Goal: Task Accomplishment & Management: Manage account settings

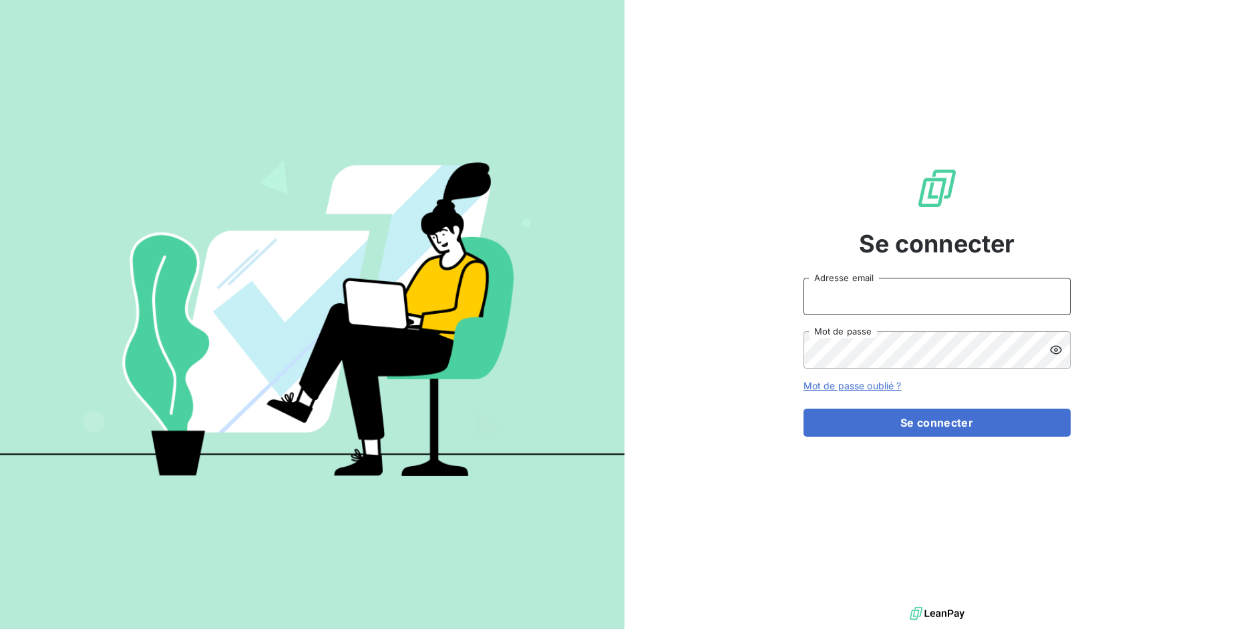
click at [847, 312] on input "Adresse email" at bounding box center [937, 296] width 267 height 37
drag, startPoint x: 852, startPoint y: 299, endPoint x: 934, endPoint y: 290, distance: 82.7
click at [934, 290] on input "admin@3dcelo" at bounding box center [937, 296] width 267 height 37
paste input "atmplasturgie"
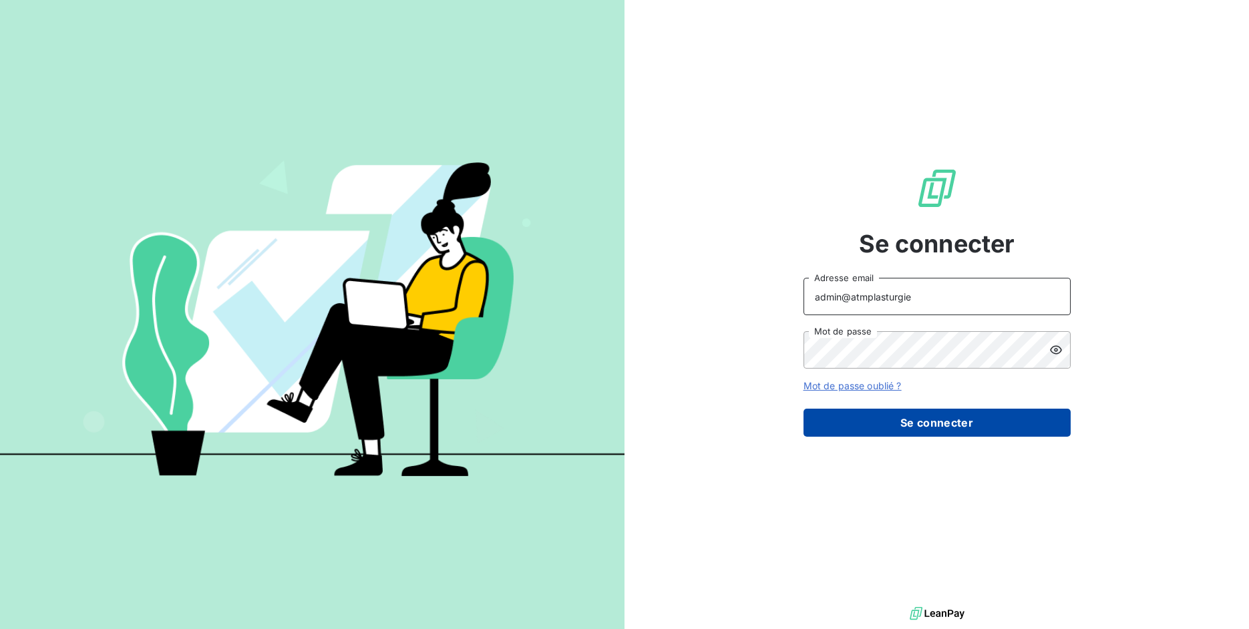
type input "admin@atmplasturgie"
click at [998, 430] on button "Se connecter" at bounding box center [937, 423] width 267 height 28
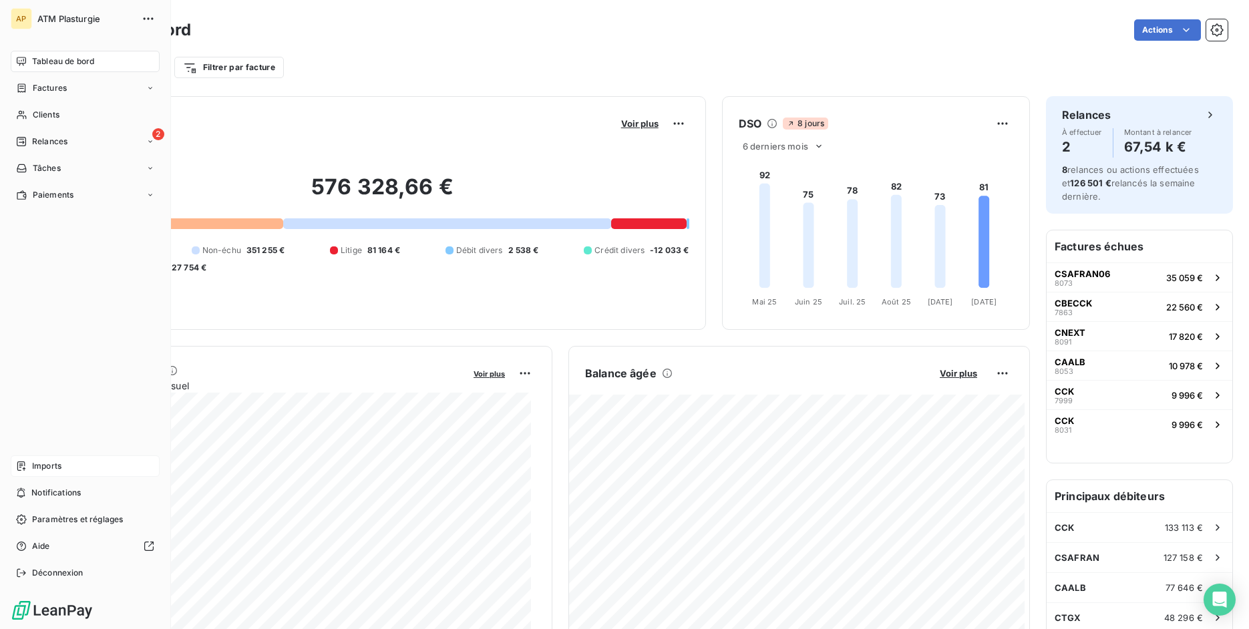
click at [27, 464] on div "Imports" at bounding box center [85, 466] width 149 height 21
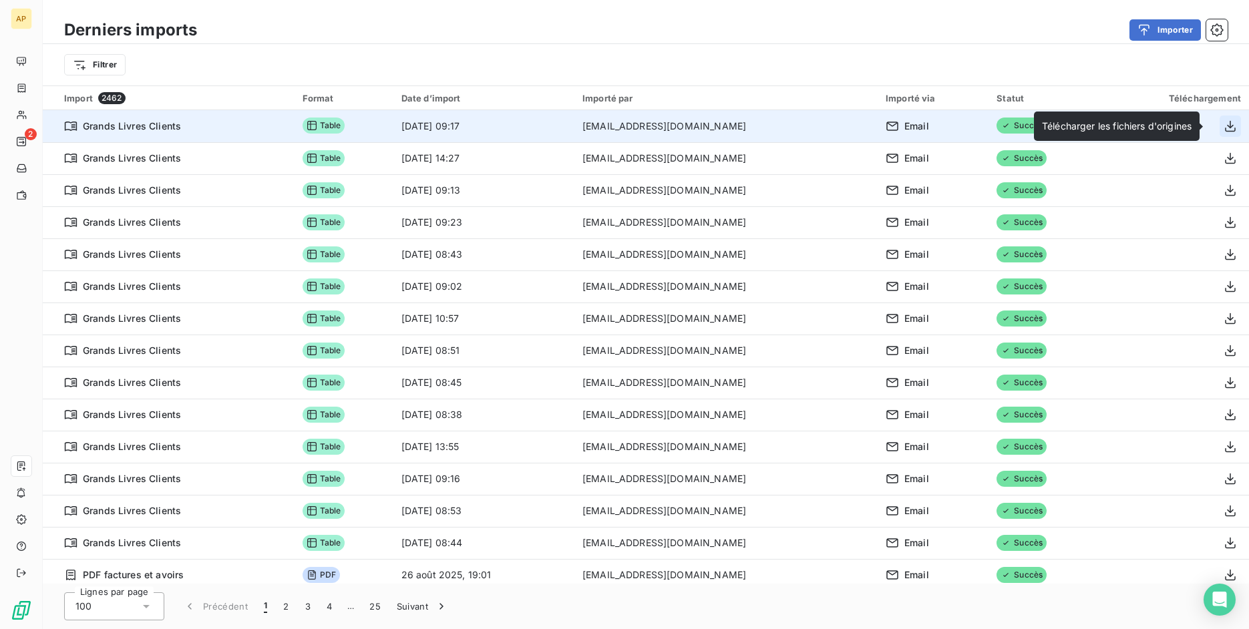
click at [1224, 127] on icon "button" at bounding box center [1230, 126] width 13 height 13
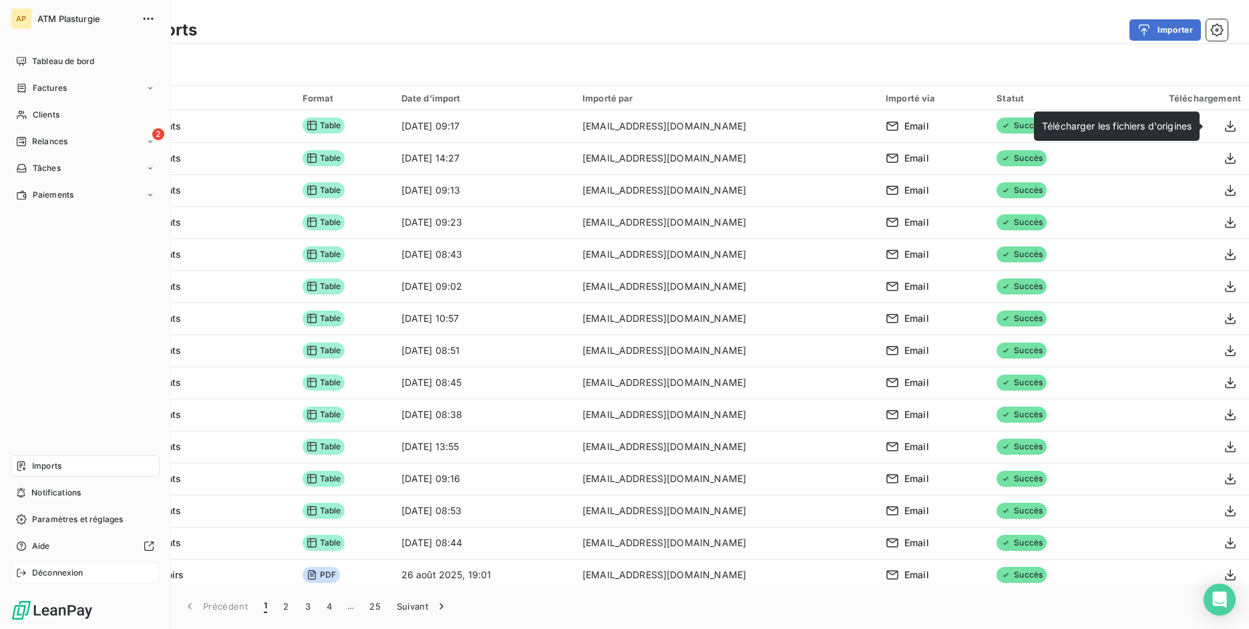
click at [17, 579] on div "Déconnexion" at bounding box center [85, 572] width 149 height 21
